Goal: Information Seeking & Learning: Learn about a topic

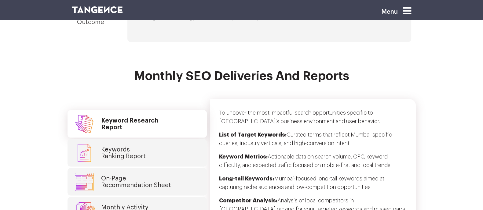
scroll to position [1578, 0]
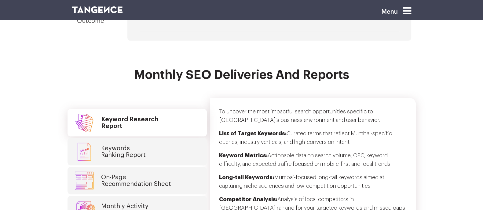
click at [136, 196] on link "Monthly Activity Report" at bounding box center [136, 209] width 139 height 27
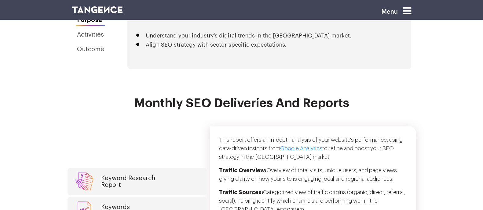
scroll to position [1550, 0]
click at [286, 146] on link "Google Analytics" at bounding box center [301, 148] width 42 height 5
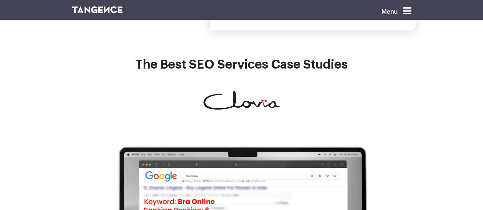
scroll to position [1877, 0]
